Goal: Find specific page/section: Find specific page/section

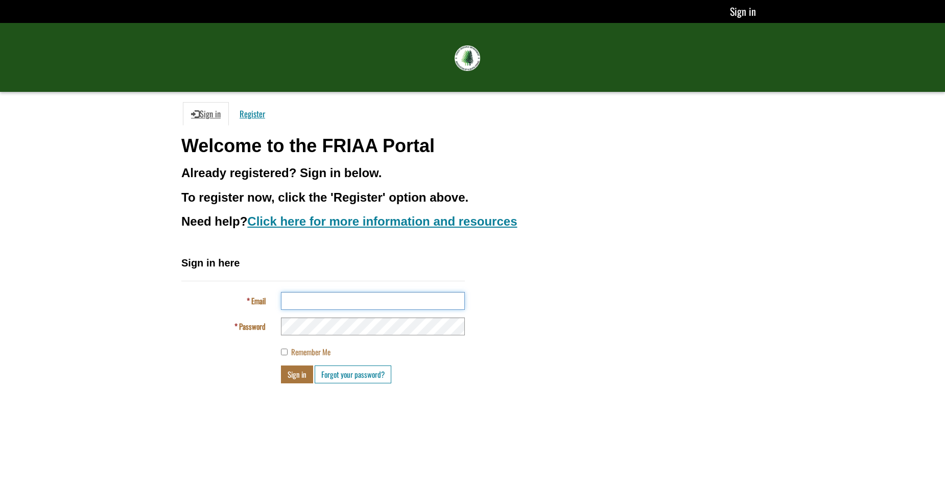
click at [334, 302] on input "Email" at bounding box center [373, 301] width 184 height 18
type input "**********"
click at [281, 366] on button "Sign in" at bounding box center [297, 375] width 32 height 18
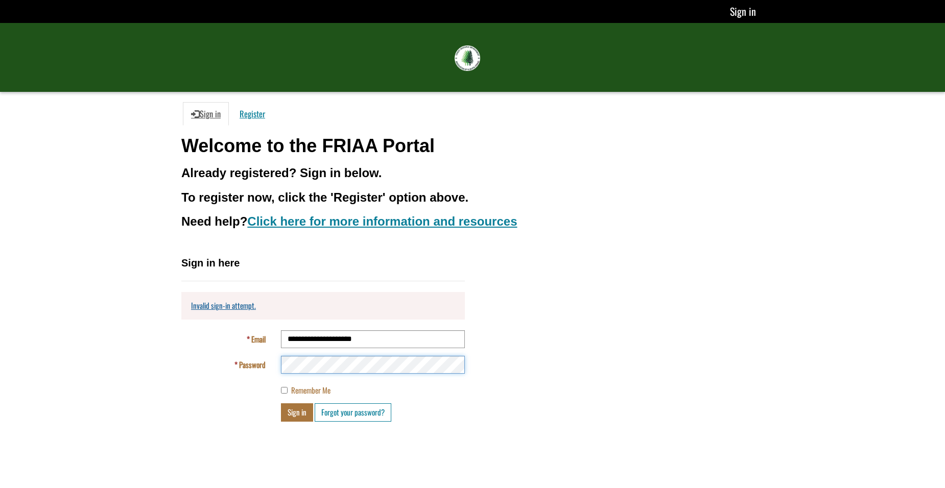
click at [281, 403] on button "Sign in" at bounding box center [297, 412] width 32 height 18
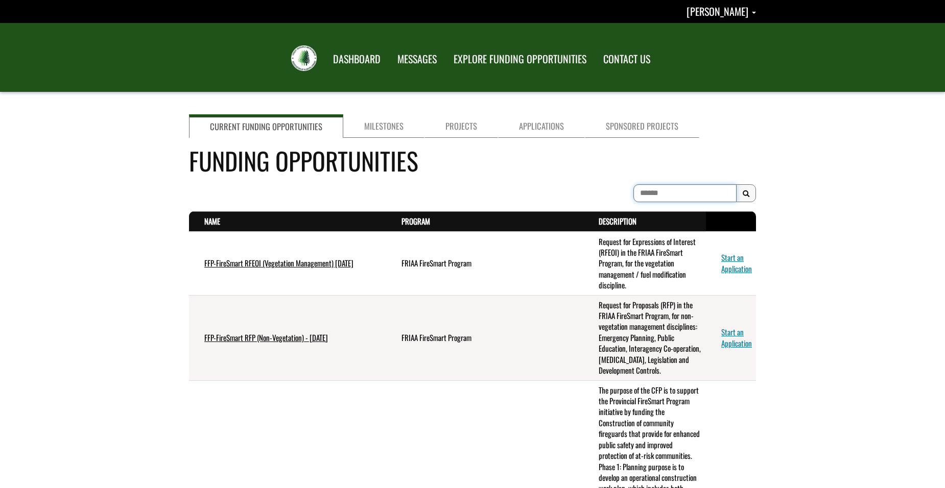
click at [658, 191] on input "To search on partial text, use the asterisk (*) wildcard character." at bounding box center [684, 193] width 103 height 18
type input "**********"
click at [745, 199] on button "Search Results" at bounding box center [746, 193] width 20 height 18
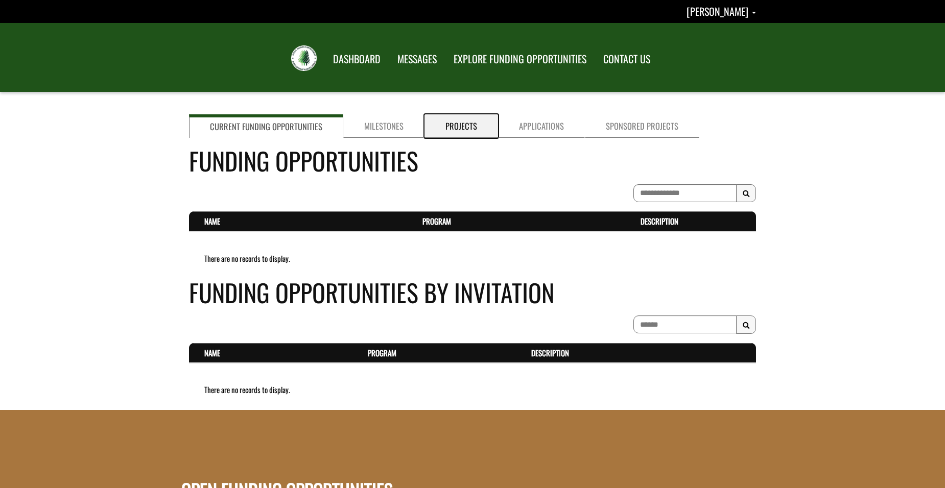
click at [461, 134] on link "Projects" at bounding box center [461, 125] width 74 height 23
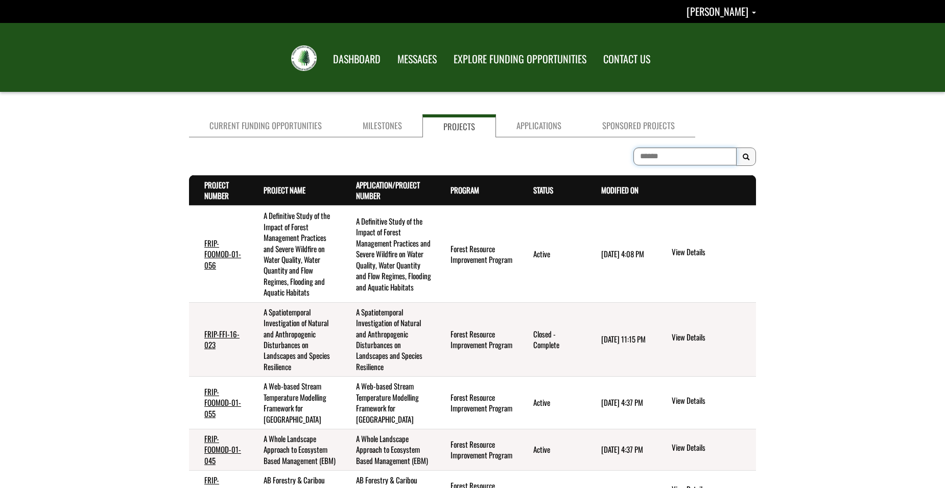
click at [647, 155] on input "To search on partial text, use the asterisk (*) wildcard character." at bounding box center [684, 157] width 103 height 18
click at [749, 158] on button "Search Results" at bounding box center [746, 157] width 20 height 18
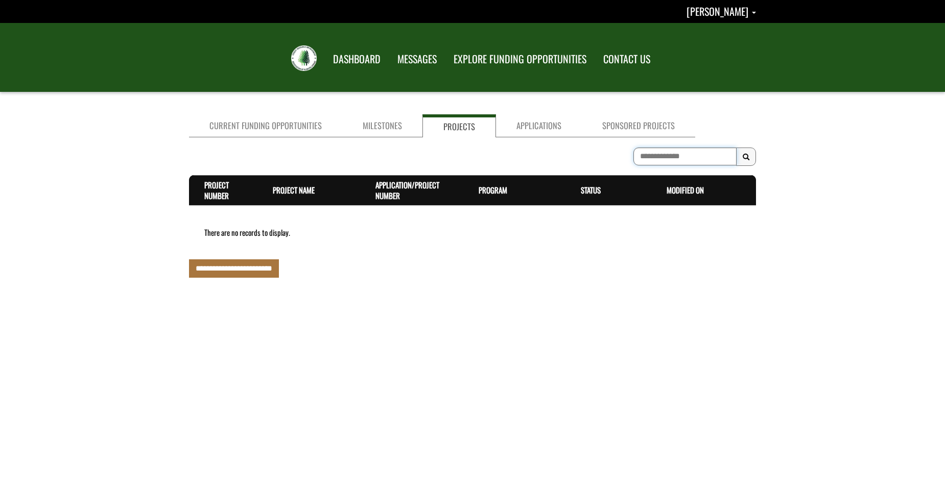
click at [673, 159] on input "**********" at bounding box center [684, 157] width 103 height 18
type input "**********"
click at [747, 158] on span "Search Results" at bounding box center [745, 157] width 7 height 8
click at [384, 124] on link "Milestones" at bounding box center [382, 125] width 80 height 23
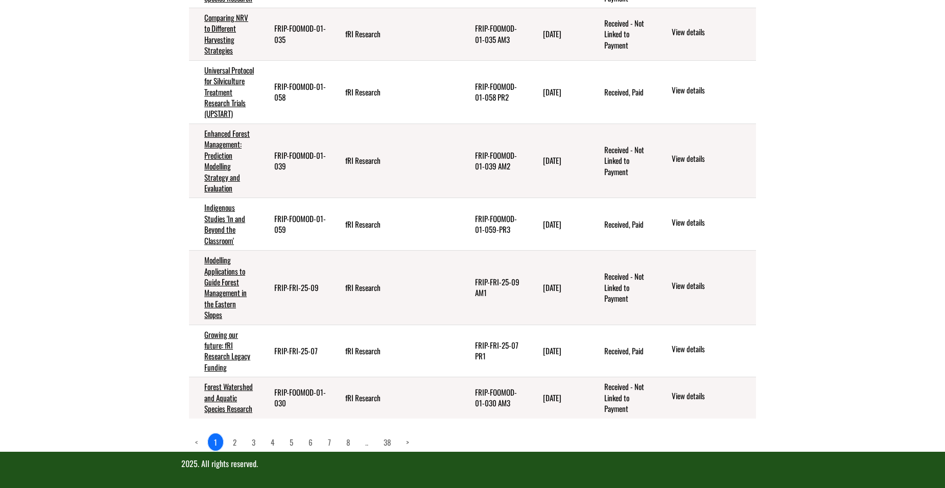
scroll to position [1699, 0]
click at [389, 441] on link "38" at bounding box center [386, 442] width 19 height 17
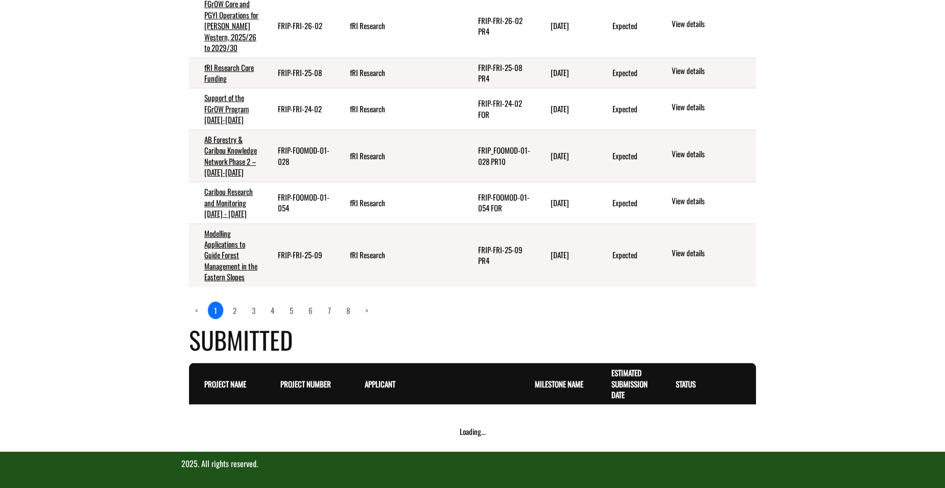
scroll to position [1476, 0]
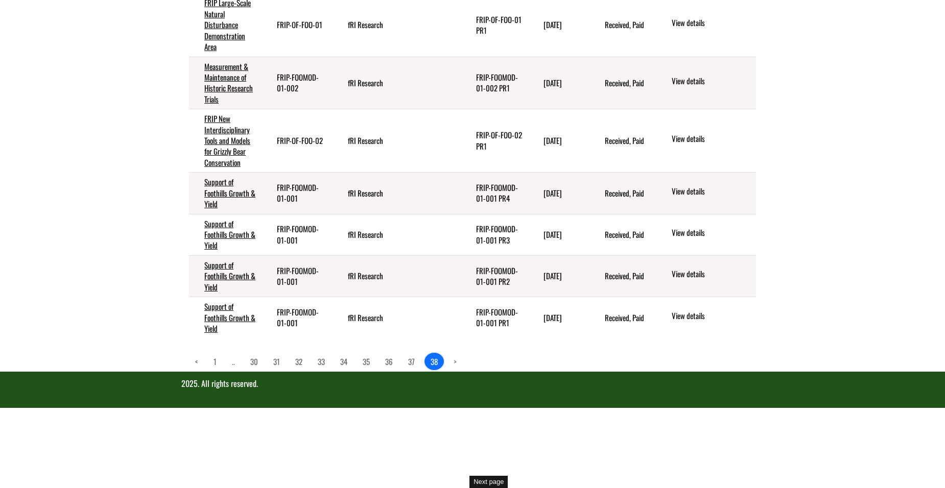
click at [461, 370] on link ">" at bounding box center [454, 361] width 15 height 17
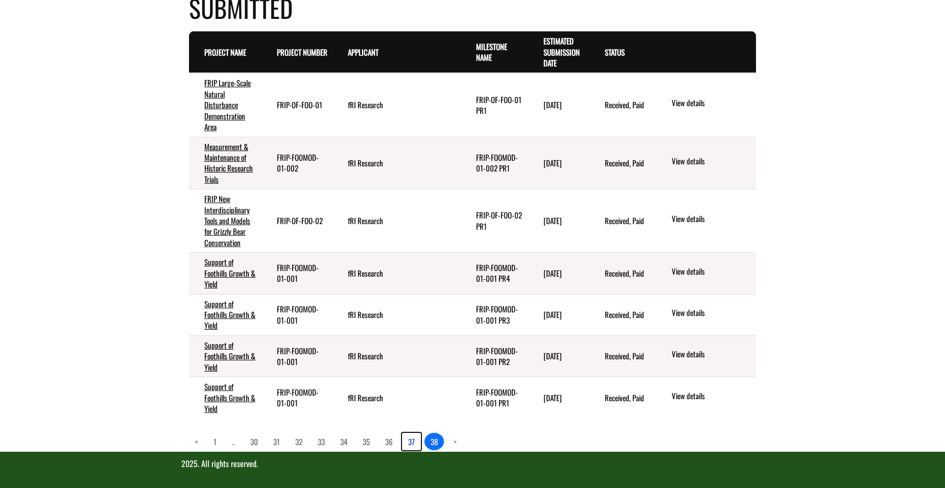
click at [415, 445] on link "37" at bounding box center [411, 441] width 19 height 17
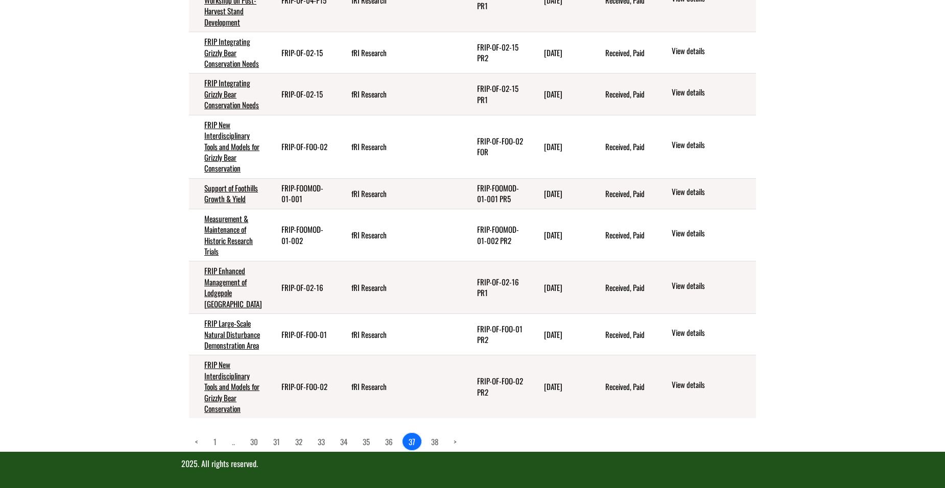
scroll to position [1688, 0]
click at [392, 445] on link "36" at bounding box center [389, 441] width 20 height 17
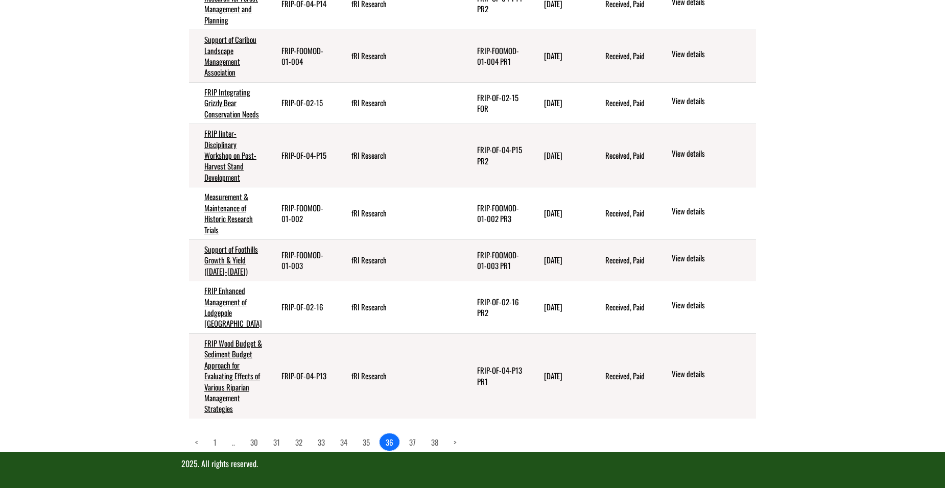
scroll to position [1797, 0]
click at [368, 445] on link "35" at bounding box center [365, 442] width 19 height 17
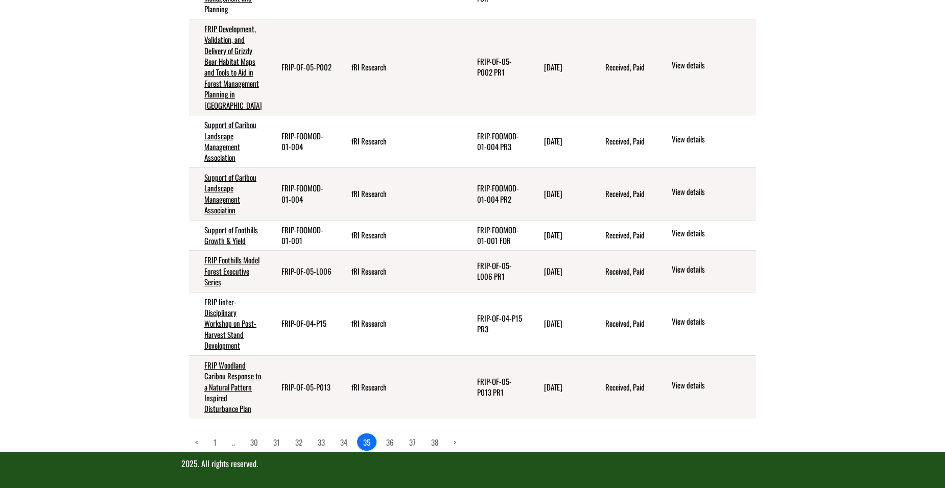
scroll to position [1808, 0]
click at [342, 446] on link "34" at bounding box center [343, 442] width 19 height 17
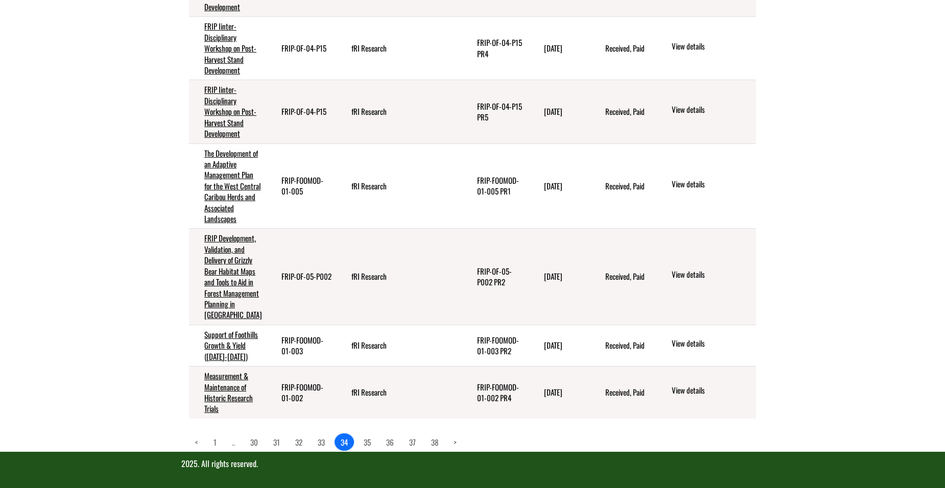
scroll to position [1896, 0]
click at [321, 442] on link "33" at bounding box center [320, 442] width 19 height 17
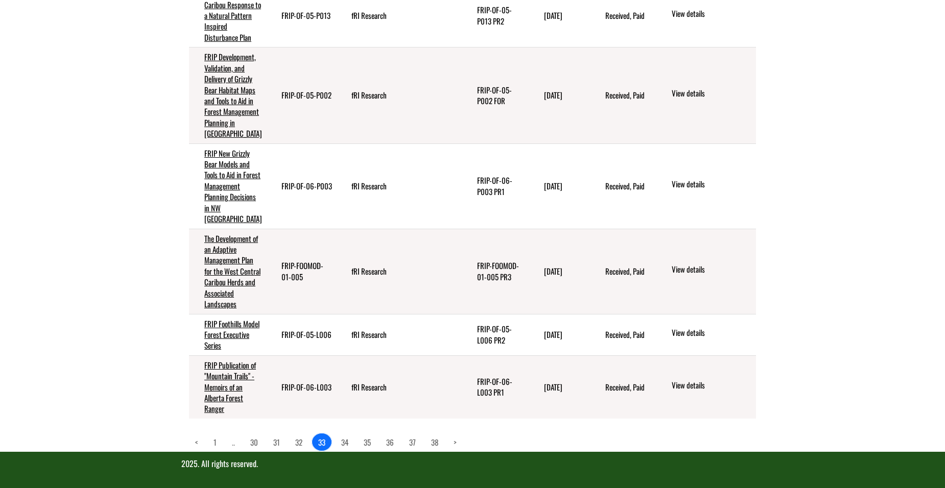
scroll to position [1939, 0]
click at [301, 442] on link "32" at bounding box center [298, 442] width 19 height 17
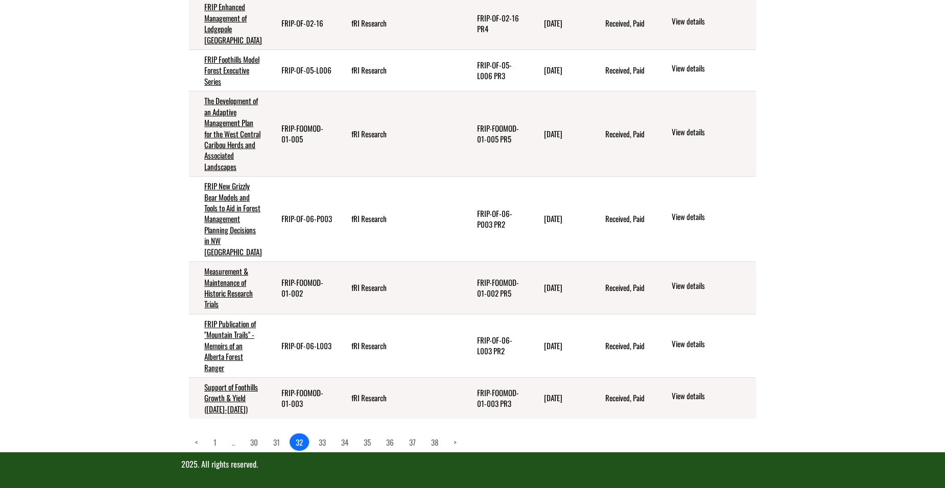
scroll to position [1885, 0]
click at [277, 442] on link "31" at bounding box center [276, 442] width 19 height 17
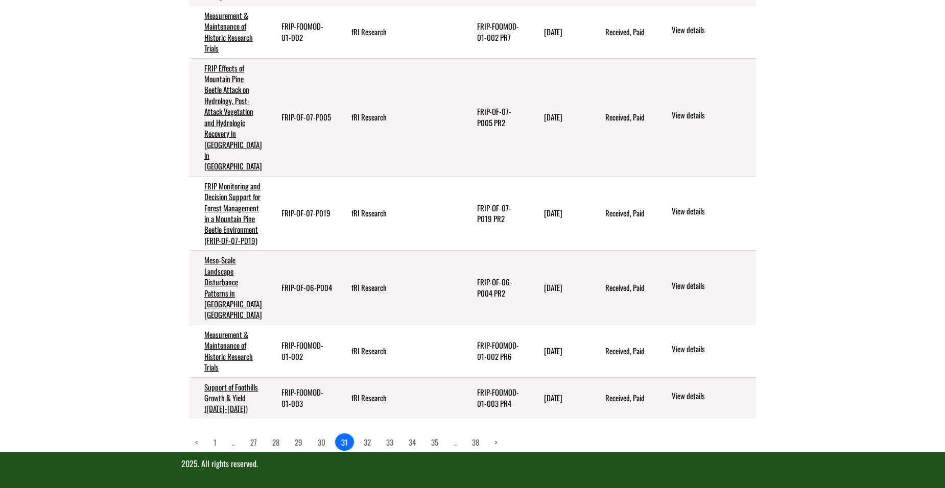
scroll to position [1863, 0]
click at [323, 440] on link "30" at bounding box center [321, 442] width 20 height 17
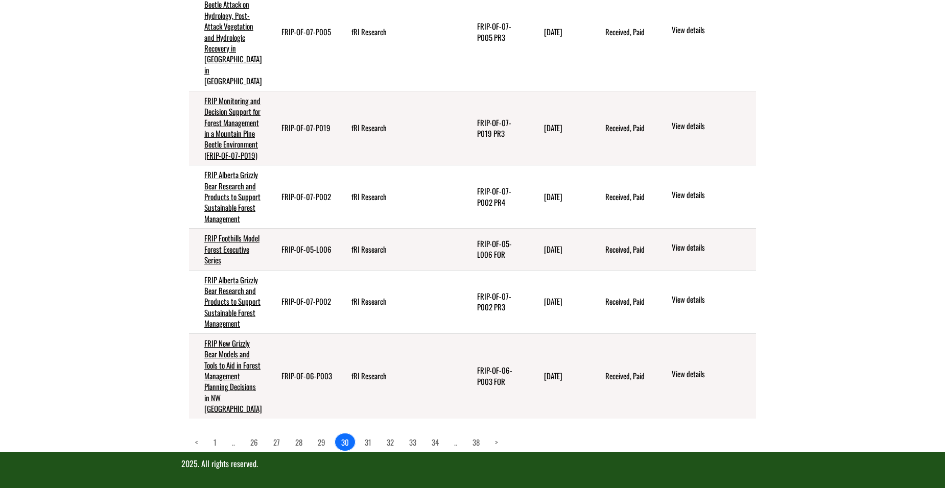
scroll to position [1972, 0]
click at [320, 440] on link "29" at bounding box center [321, 442] width 20 height 17
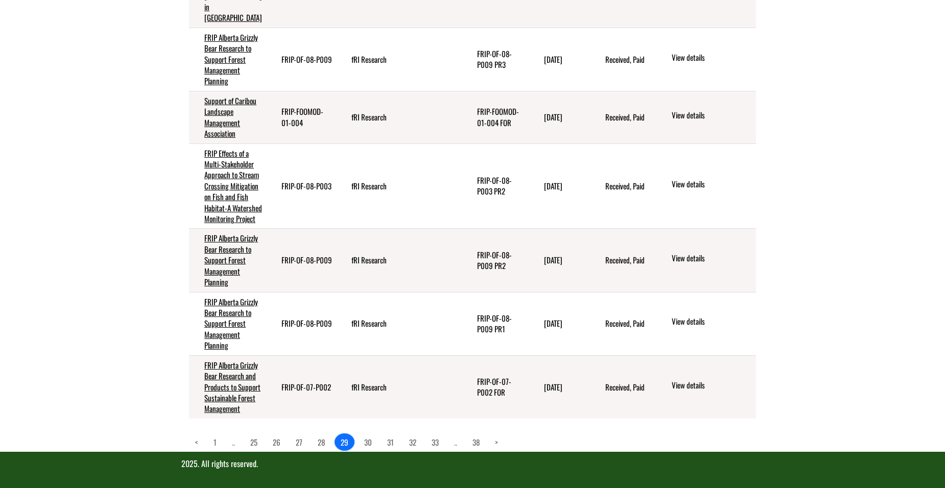
scroll to position [1896, 0]
click at [320, 441] on link "28" at bounding box center [320, 442] width 19 height 17
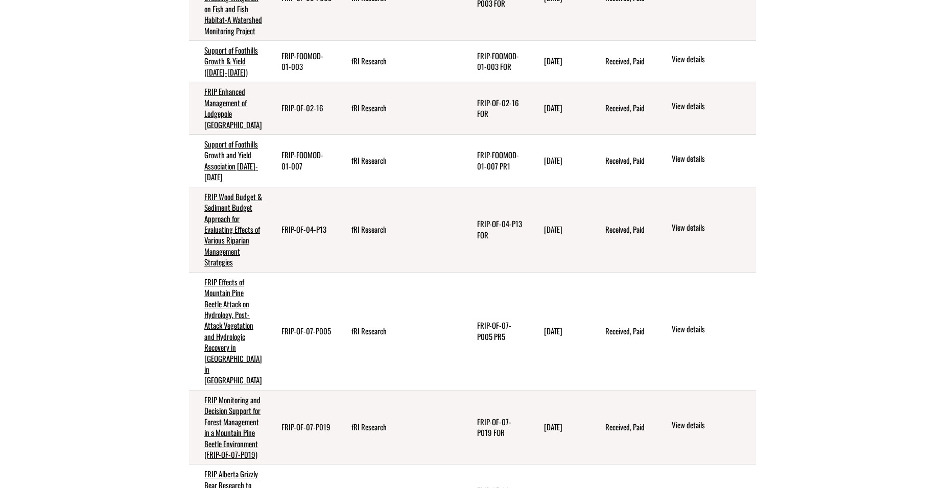
scroll to position [1520, 0]
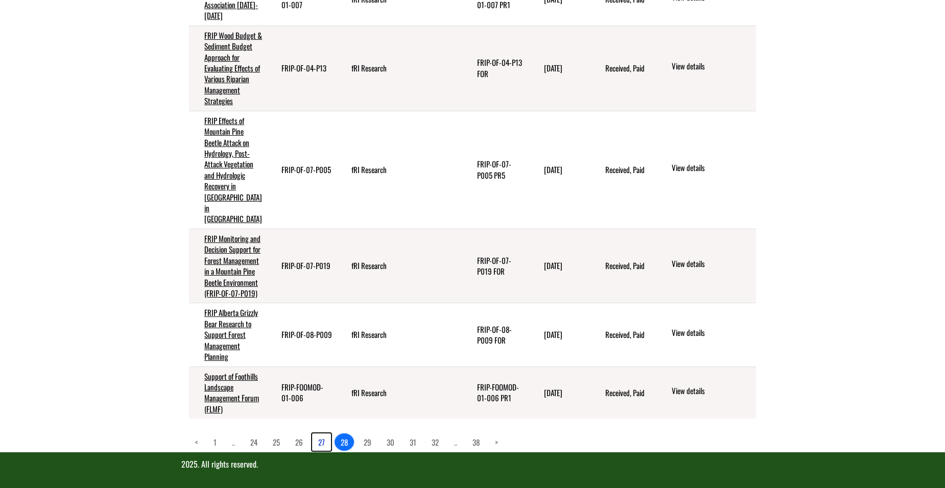
click at [321, 440] on link "27" at bounding box center [321, 442] width 19 height 17
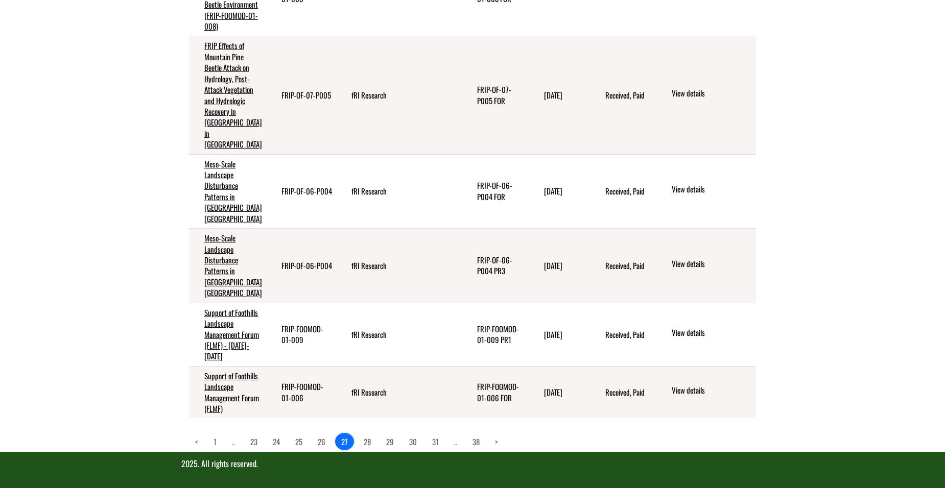
scroll to position [1885, 0]
click at [320, 441] on link "26" at bounding box center [321, 441] width 20 height 17
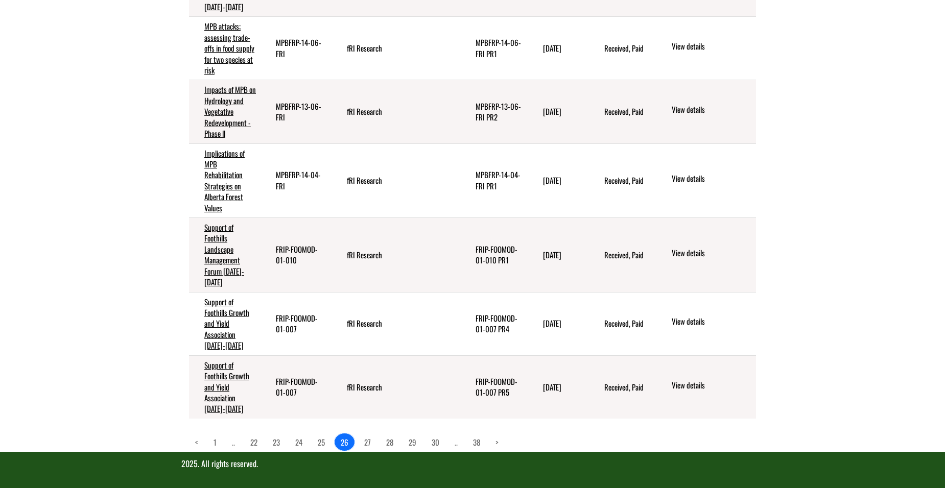
scroll to position [1776, 0]
click at [318, 446] on link "25" at bounding box center [320, 442] width 19 height 17
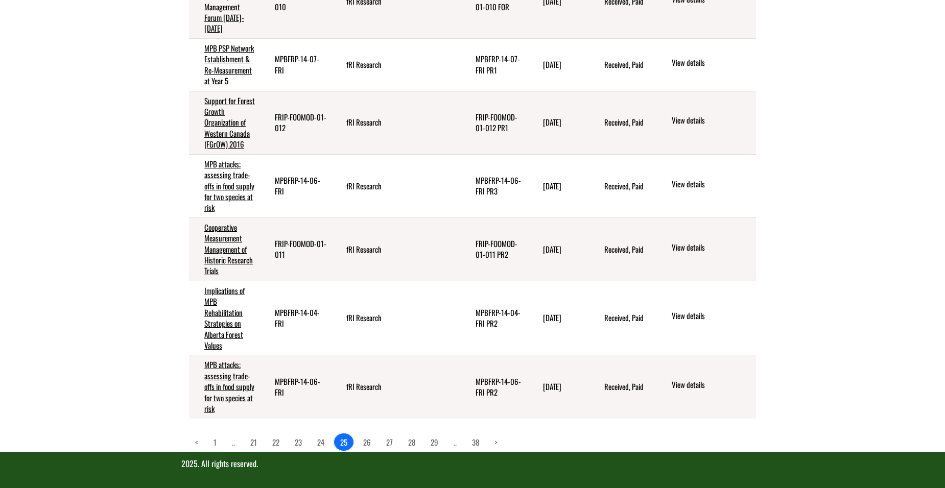
scroll to position [1600, 0]
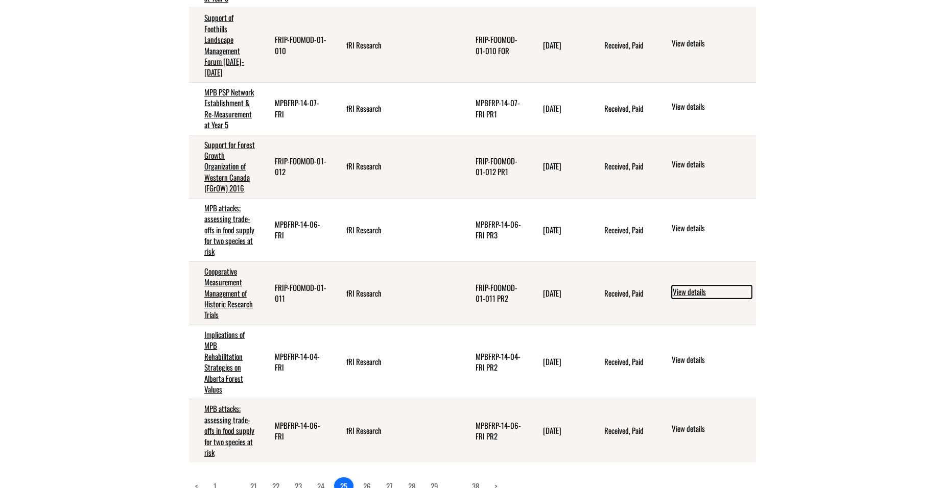
click at [685, 299] on link "View details" at bounding box center [711, 291] width 80 height 13
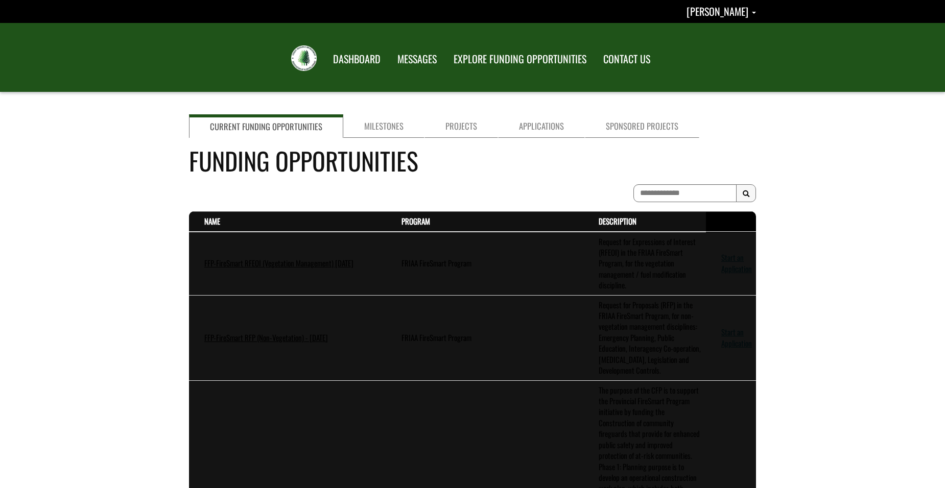
scroll to position [1251, 0]
